Goal: Communication & Community: Ask a question

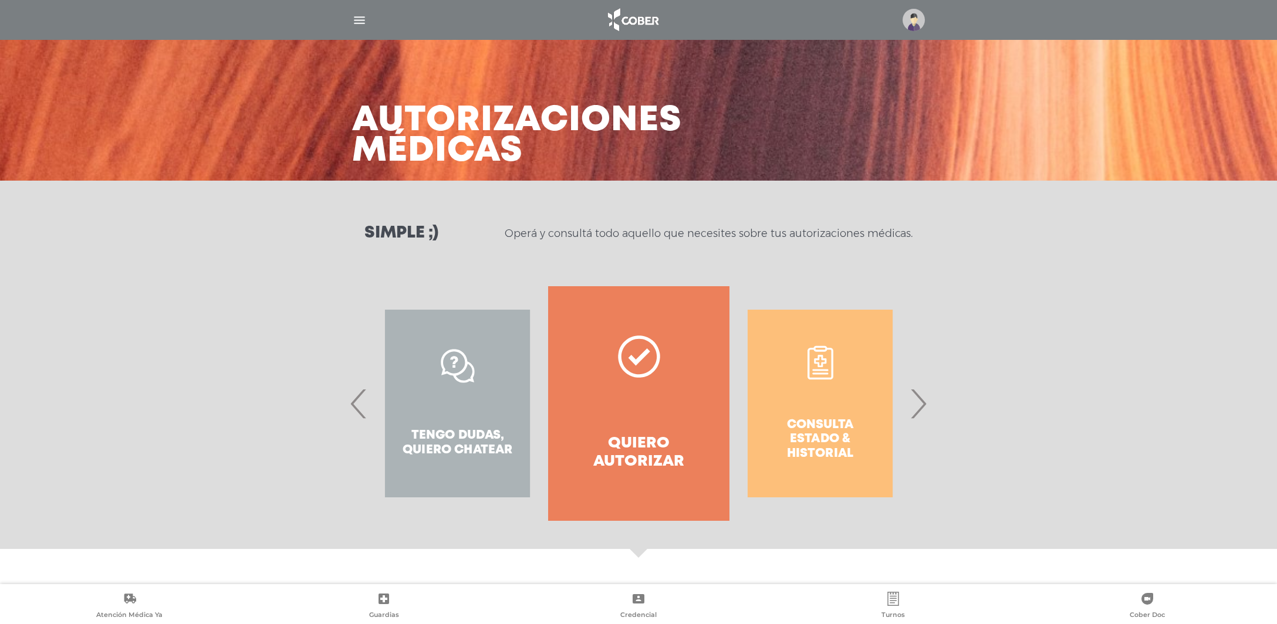
click at [454, 448] on div "Tengo dudas, quiero chatear" at bounding box center [457, 403] width 181 height 235
click at [358, 413] on span "‹" at bounding box center [358, 403] width 23 height 63
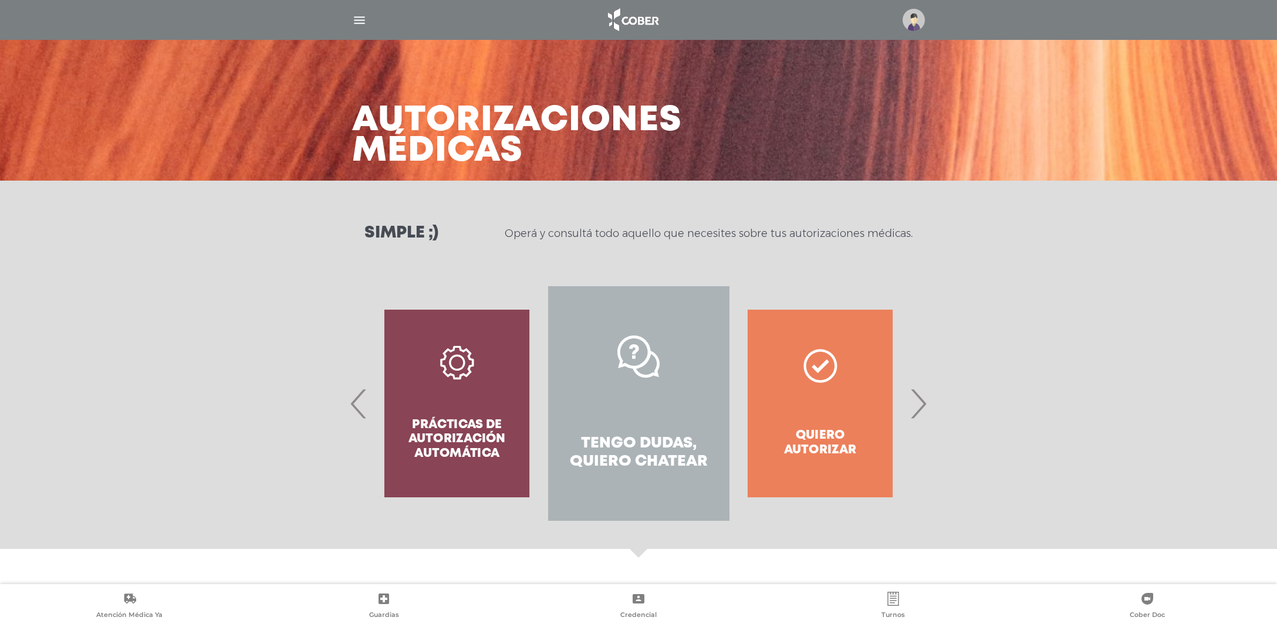
click at [659, 417] on link "Tengo dudas, quiero chatear" at bounding box center [638, 403] width 181 height 235
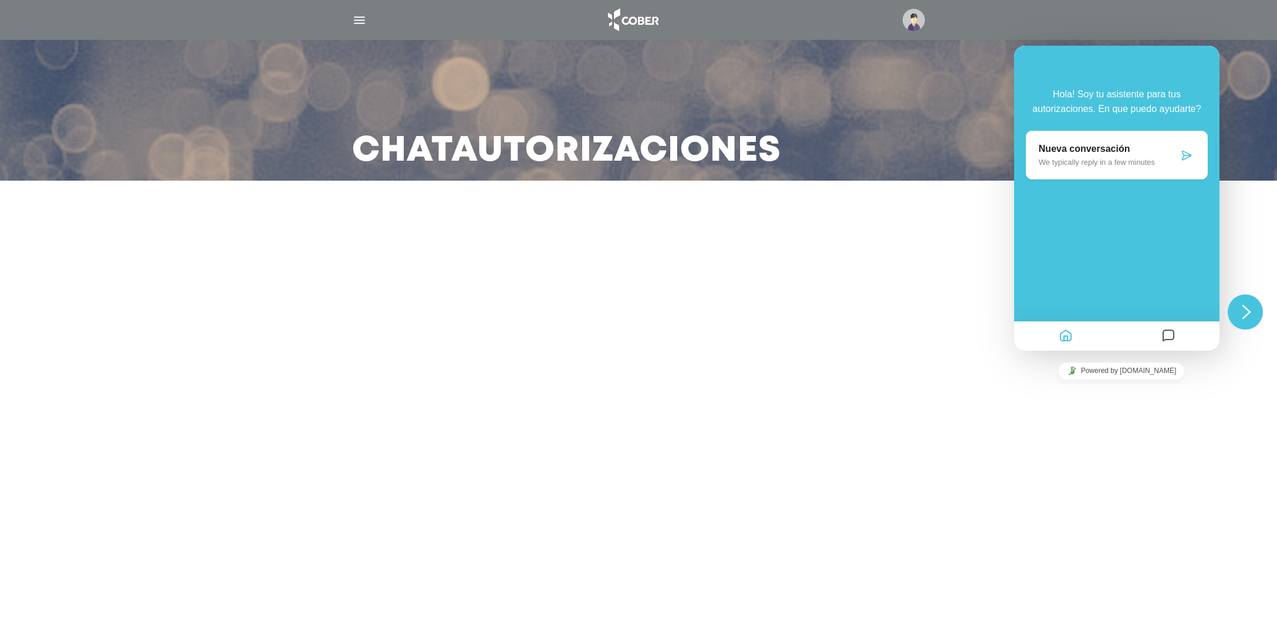
click at [1089, 156] on div "Nueva conversación We typically reply in a few minutes" at bounding box center [1109, 155] width 140 height 23
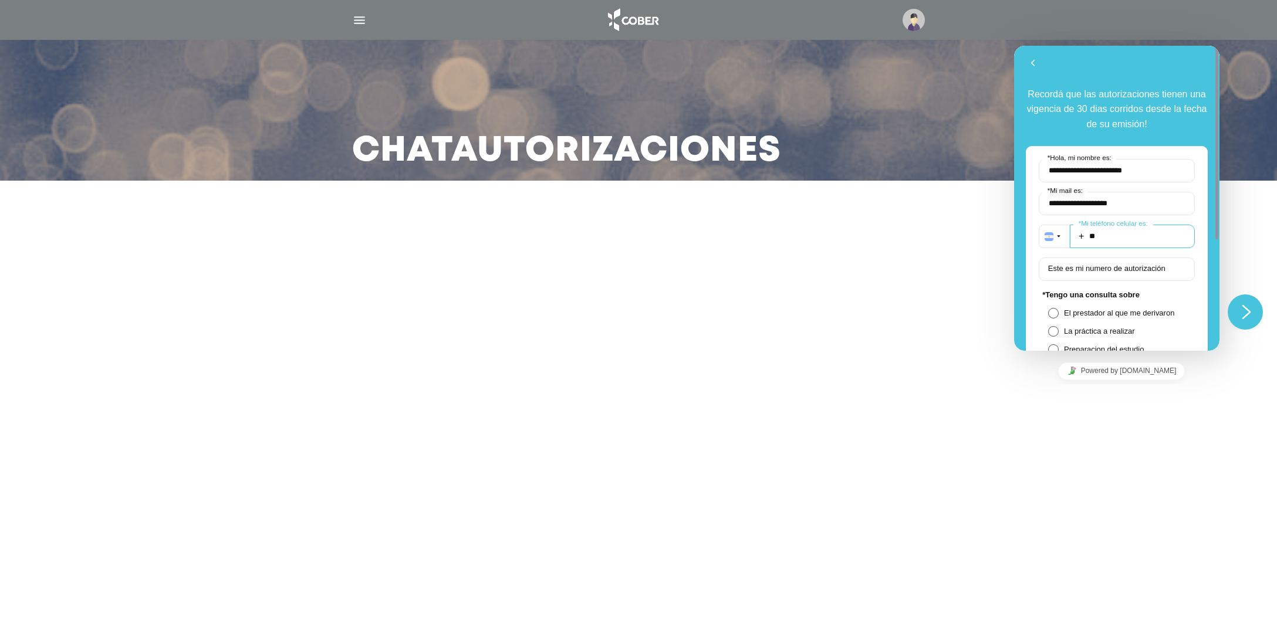
click at [1123, 236] on input "**" at bounding box center [1132, 236] width 125 height 23
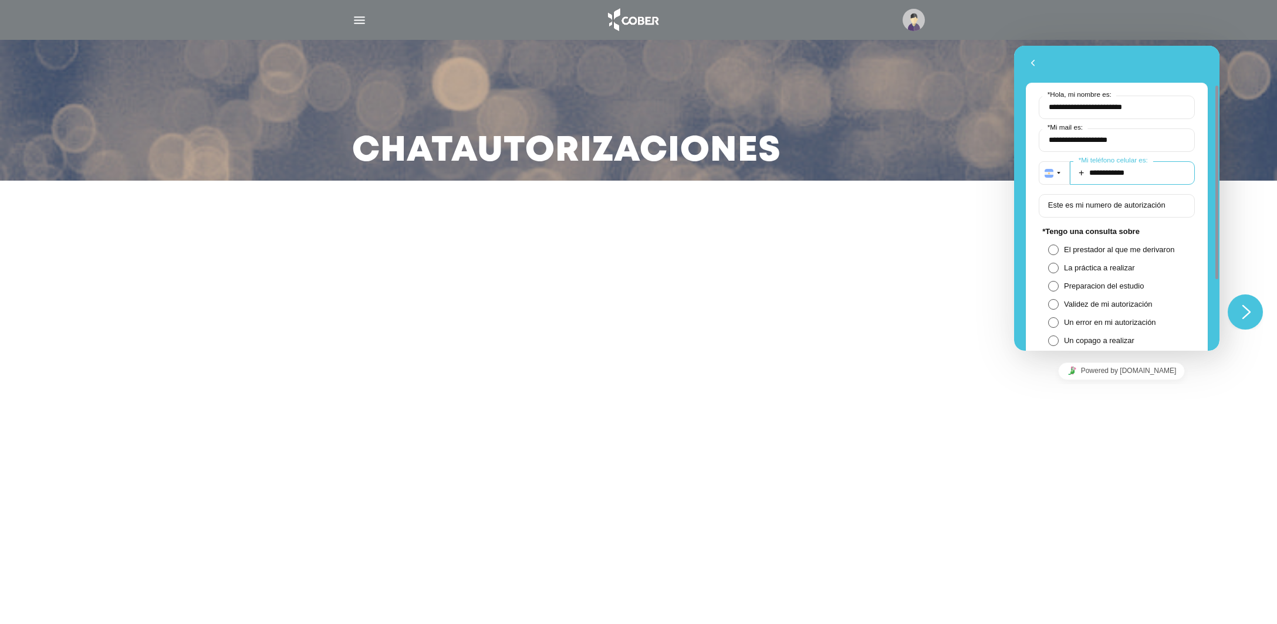
scroll to position [127, 0]
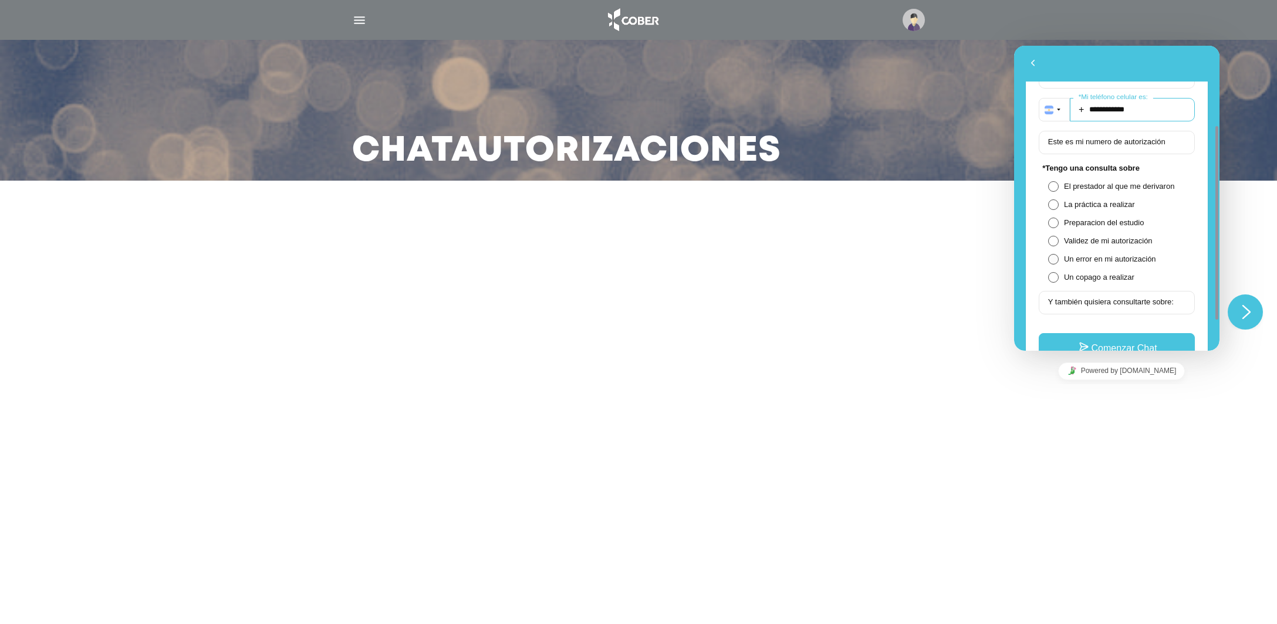
type input "**********"
click at [1115, 258] on span "Un error en mi autorización" at bounding box center [1124, 259] width 121 height 9
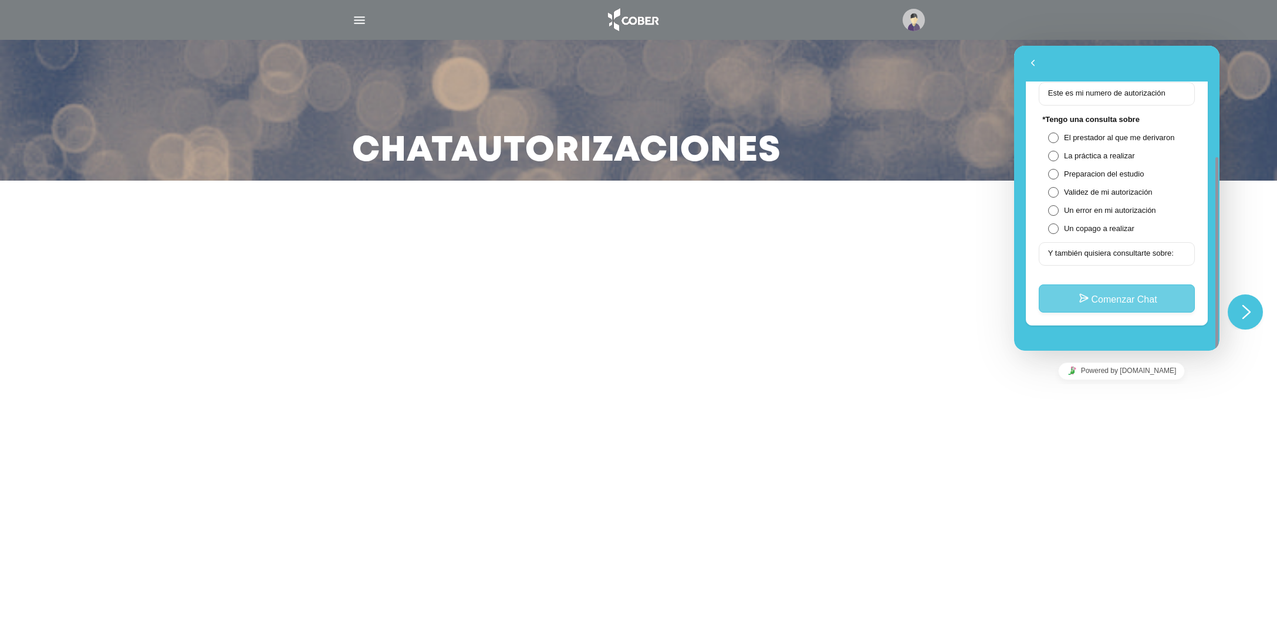
click at [1097, 303] on button "Comenzar Chat" at bounding box center [1117, 299] width 156 height 28
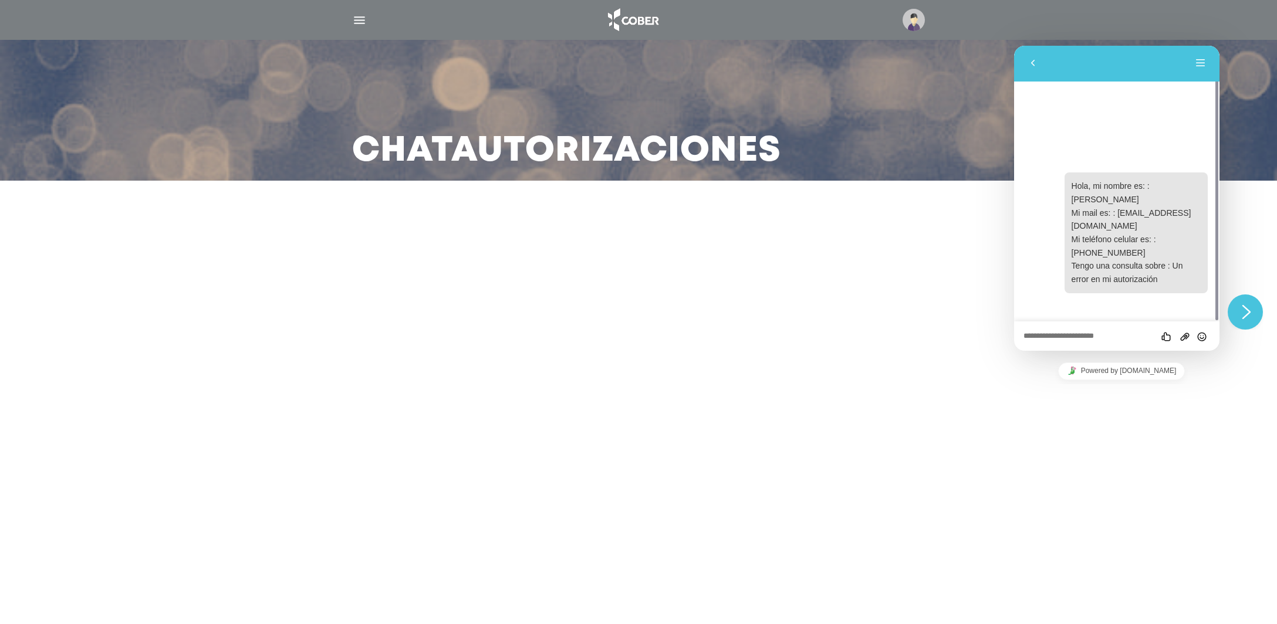
drag, startPoint x: 1084, startPoint y: 339, endPoint x: 1087, endPoint y: 322, distance: 16.7
click at [1087, 332] on textarea at bounding box center [1117, 336] width 187 height 9
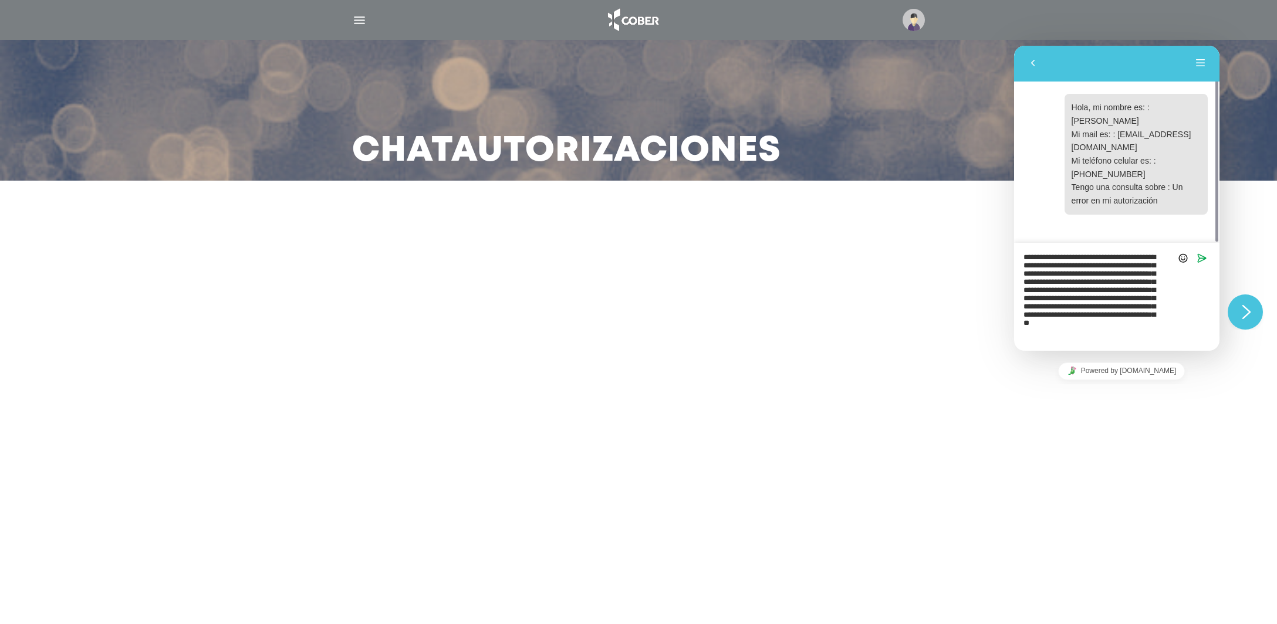
scroll to position [19, 0]
type textarea "**********"
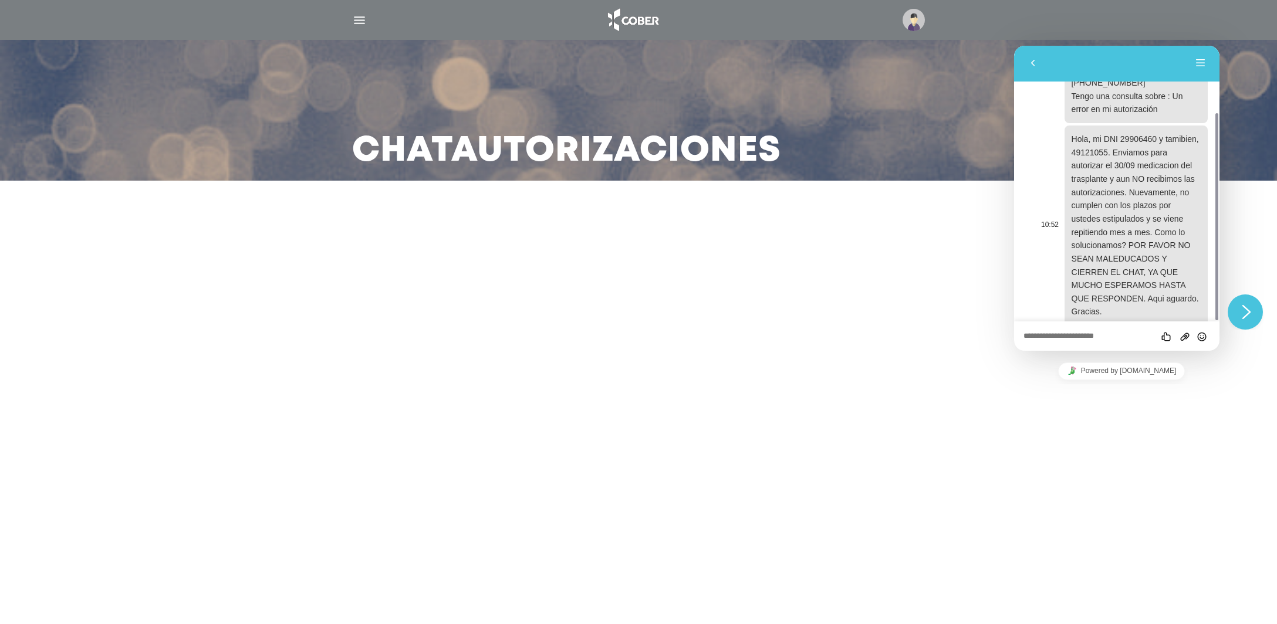
scroll to position [0, 0]
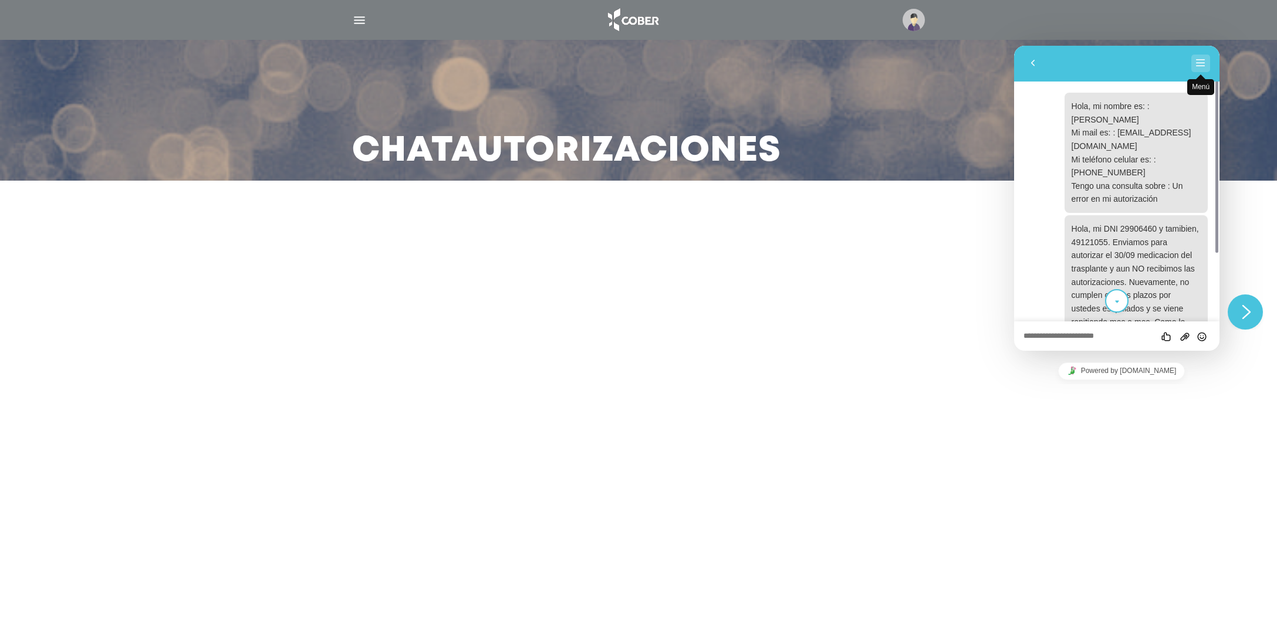
click at [1197, 65] on button "Menú" at bounding box center [1200, 64] width 19 height 18
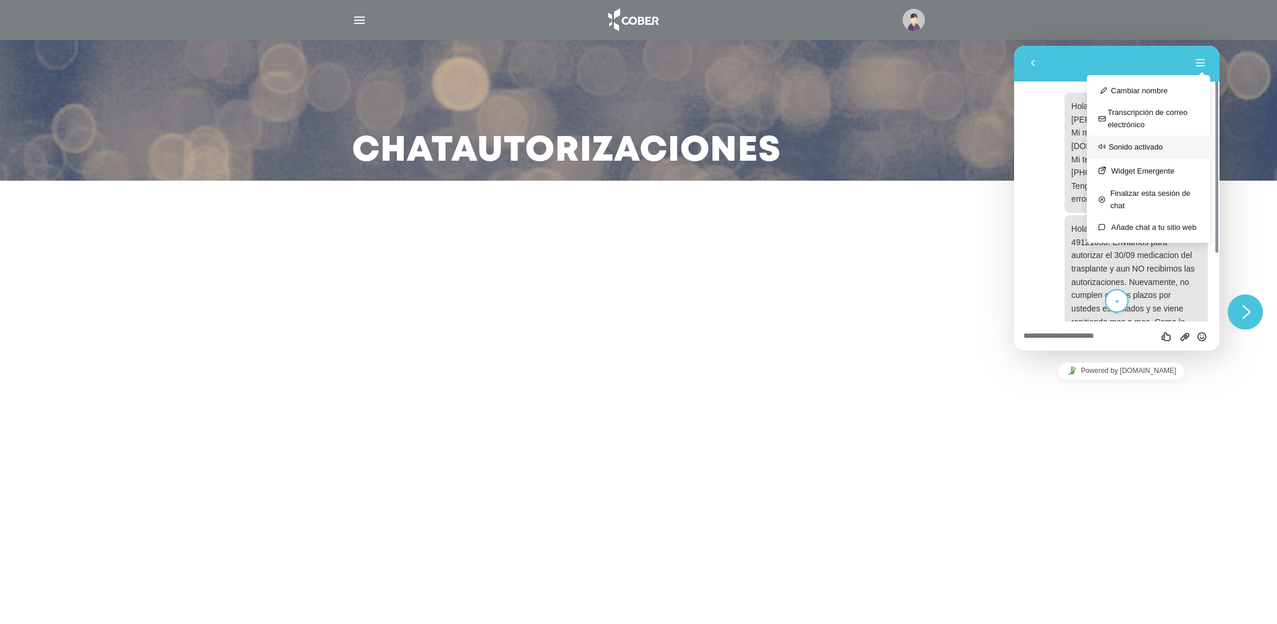
click at [1139, 150] on div "Sonido activado" at bounding box center [1129, 147] width 66 height 14
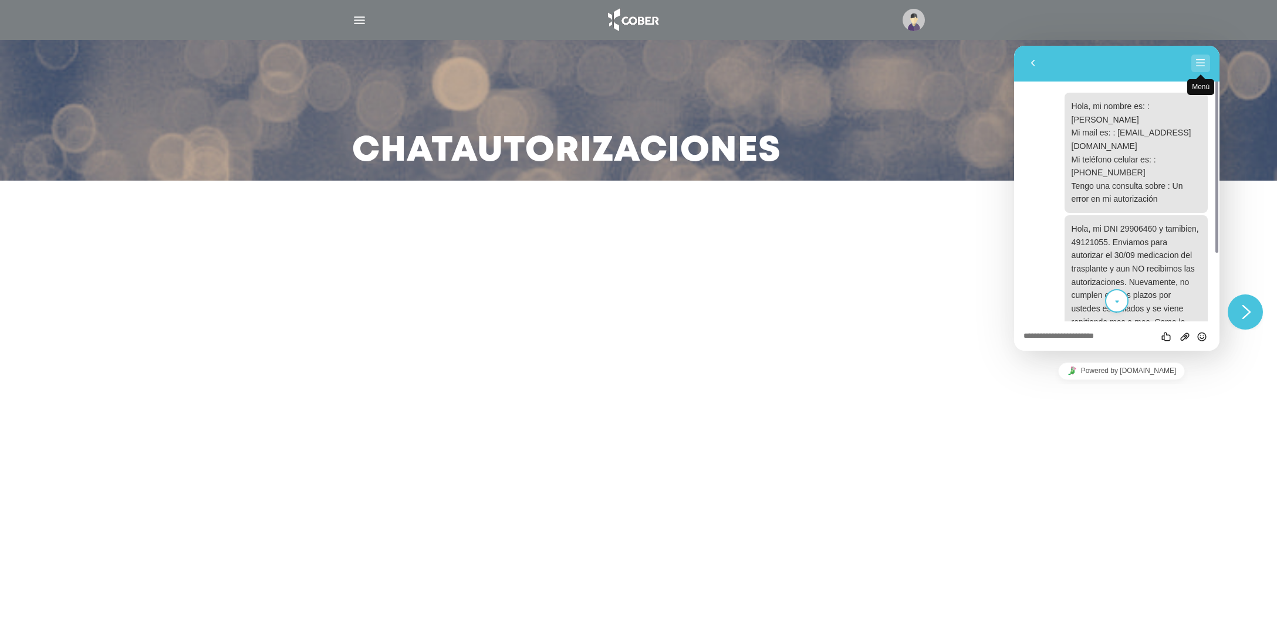
click at [1200, 64] on button "Menú" at bounding box center [1200, 64] width 19 height 18
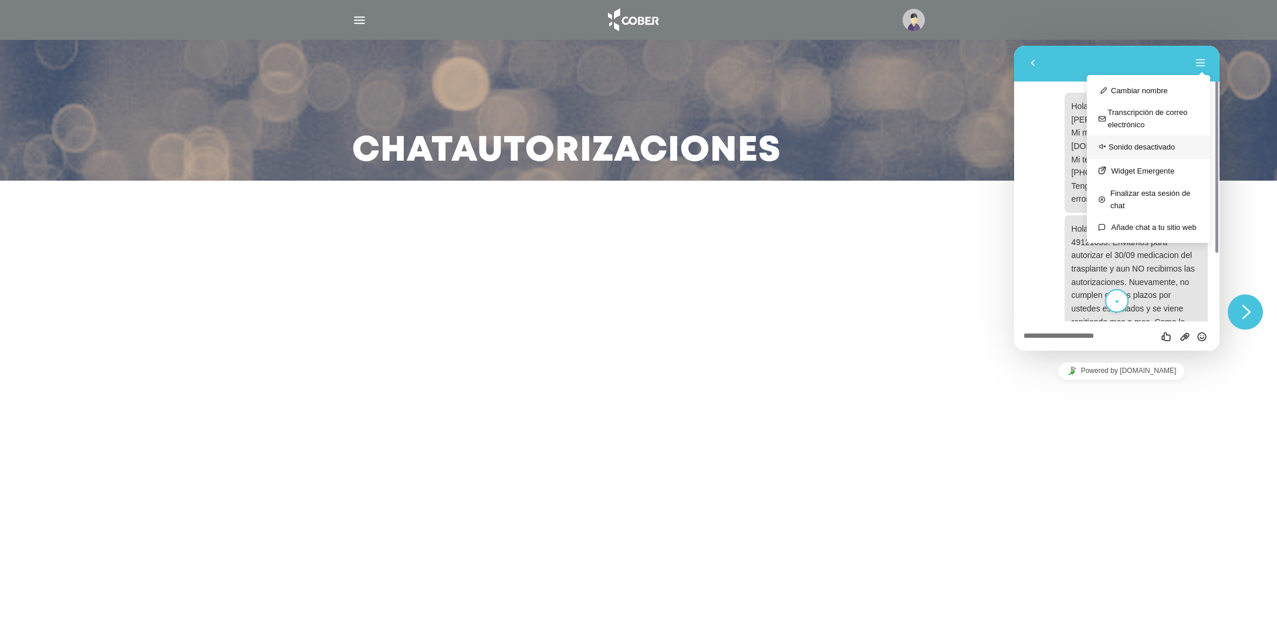
click at [1105, 148] on icon "secondary" at bounding box center [1102, 147] width 9 height 14
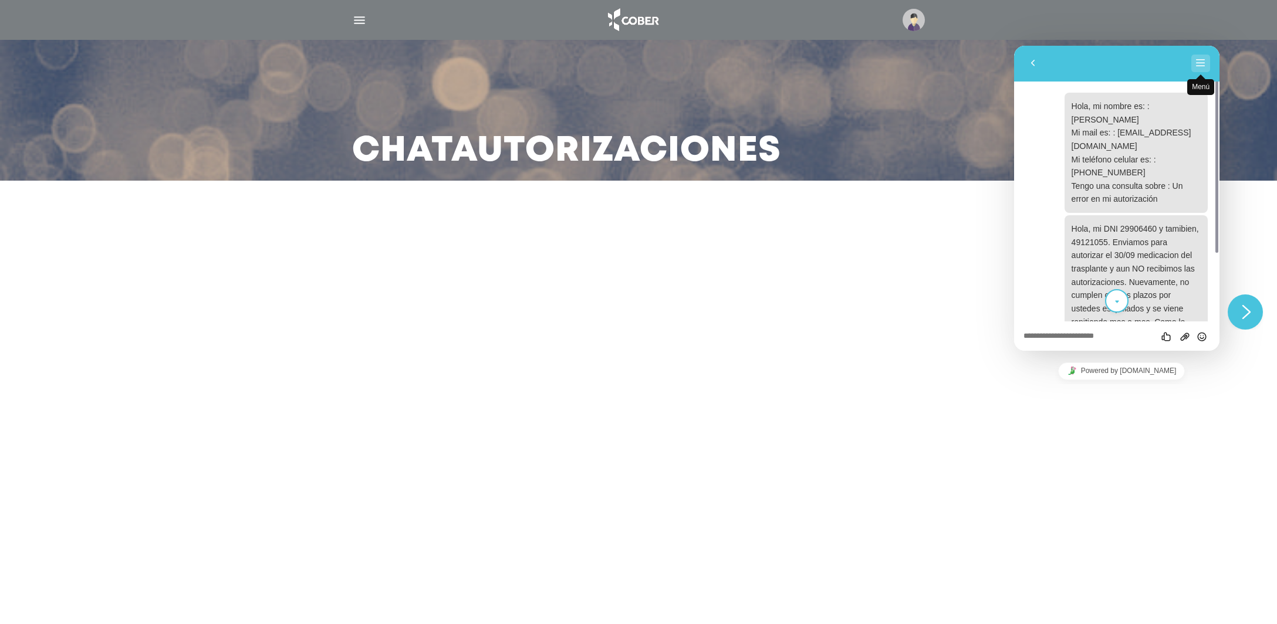
click at [1199, 63] on button "Menú" at bounding box center [1200, 64] width 19 height 18
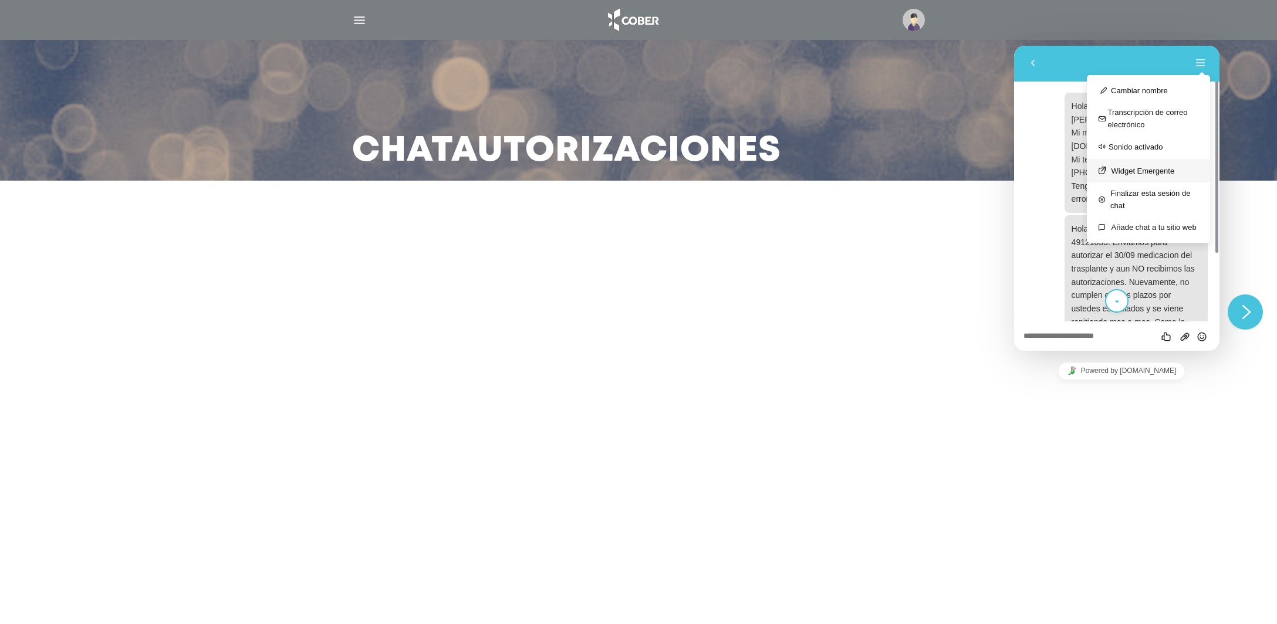
click at [1153, 170] on button "Widget Emergente" at bounding box center [1148, 170] width 123 height 23
